Goal: Feedback & Contribution: Leave review/rating

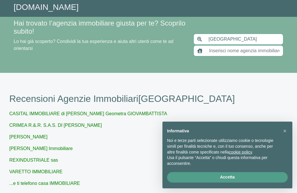
scroll to position [5, 0]
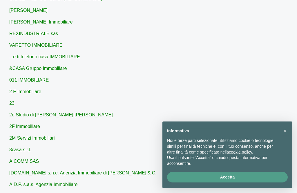
scroll to position [127, 0]
click at [282, 136] on button "×" at bounding box center [284, 130] width 9 height 9
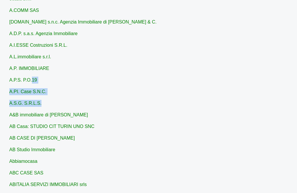
scroll to position [278, 0]
click at [214, 153] on div "CASITAL IMMOBILIARE di [PERSON_NAME] Geometra [PERSON_NAME] R.&.R. S.A.S. DI [P…" at bounding box center [148, 123] width 279 height 581
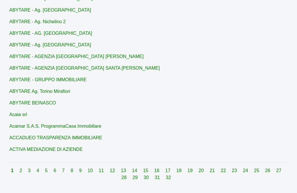
scroll to position [544, 0]
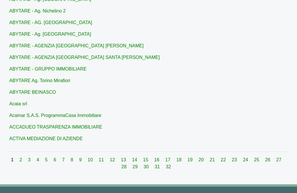
click at [22, 158] on link "2" at bounding box center [21, 159] width 4 height 5
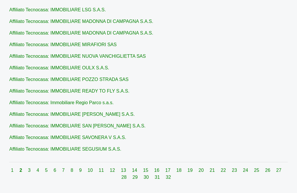
scroll to position [544, 0]
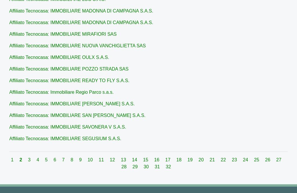
click at [30, 159] on link "3" at bounding box center [30, 159] width 4 height 5
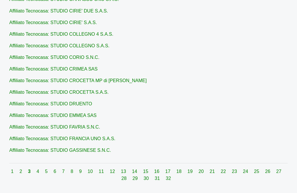
scroll to position [539, 0]
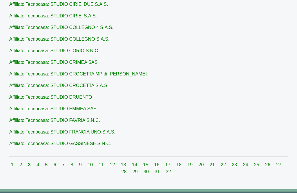
click at [38, 166] on link "4" at bounding box center [39, 164] width 4 height 5
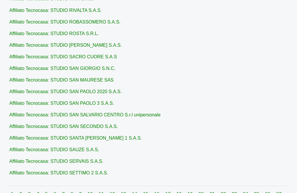
scroll to position [544, 0]
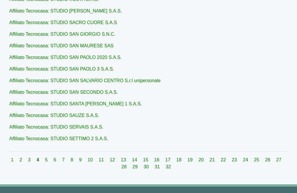
click at [47, 161] on link "5" at bounding box center [47, 159] width 4 height 5
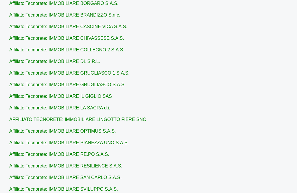
scroll to position [544, 0]
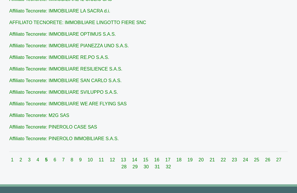
click at [57, 161] on link "6" at bounding box center [56, 159] width 4 height 5
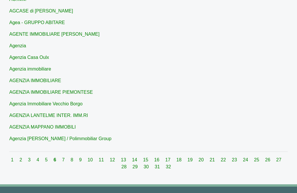
scroll to position [544, 0]
click at [66, 157] on link "7" at bounding box center [64, 159] width 4 height 5
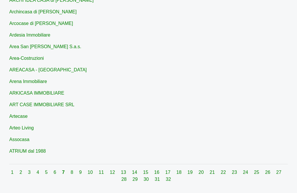
scroll to position [544, 0]
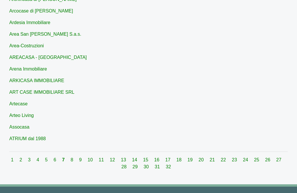
click at [74, 159] on link "8" at bounding box center [73, 159] width 4 height 5
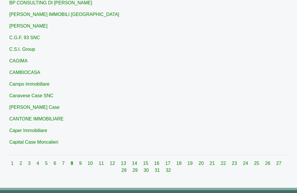
scroll to position [544, 0]
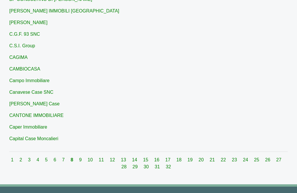
click at [83, 158] on link "9" at bounding box center [81, 159] width 4 height 5
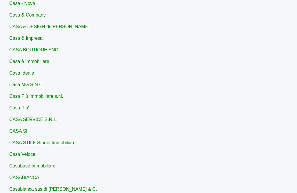
scroll to position [187, 0]
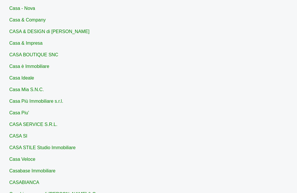
click at [25, 65] on link "Casa è Immobiliare" at bounding box center [29, 66] width 40 height 5
type input "Casa è Immobiliare"
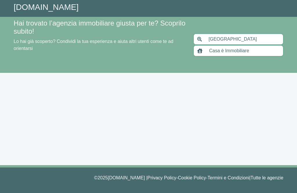
scroll to position [19, 0]
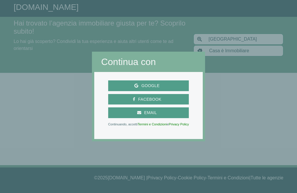
click at [146, 89] on span "Google" at bounding box center [150, 85] width 24 height 7
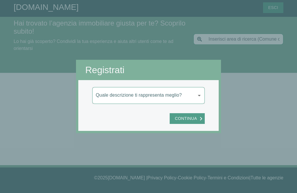
type input "[GEOGRAPHIC_DATA]"
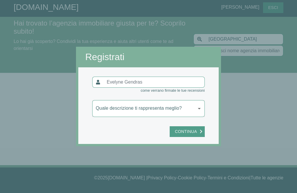
click at [199, 135] on span "Continua" at bounding box center [186, 131] width 28 height 7
